Goal: Task Accomplishment & Management: Complete application form

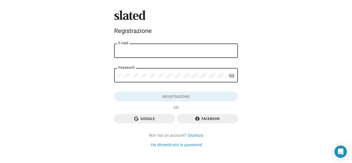
click at [126, 52] on input "E-mail" at bounding box center [176, 51] width 116 height 5
type input "[EMAIL_ADDRESS][DOMAIN_NAME]"
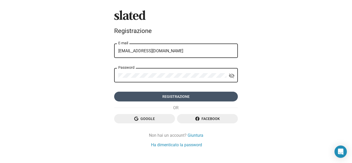
click at [164, 95] on font "Registrazione" at bounding box center [176, 97] width 27 height 4
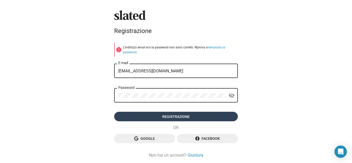
click at [163, 115] on font "Registrazione" at bounding box center [176, 117] width 27 height 4
click at [169, 117] on font "Registrazione" at bounding box center [176, 117] width 27 height 4
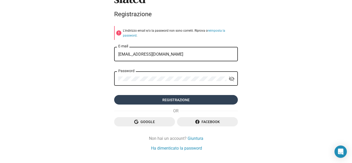
scroll to position [28, 0]
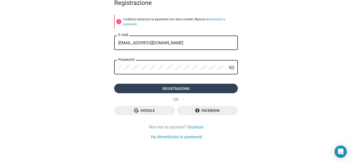
click at [169, 91] on font "Registrazione" at bounding box center [176, 89] width 27 height 10
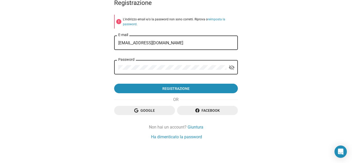
click at [142, 110] on font "Google" at bounding box center [148, 111] width 14 height 4
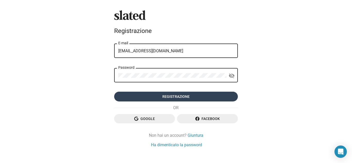
click at [175, 95] on font "Registrazione" at bounding box center [176, 97] width 27 height 4
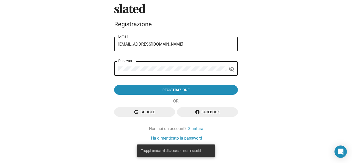
scroll to position [8, 0]
